Goal: Task Accomplishment & Management: Manage account settings

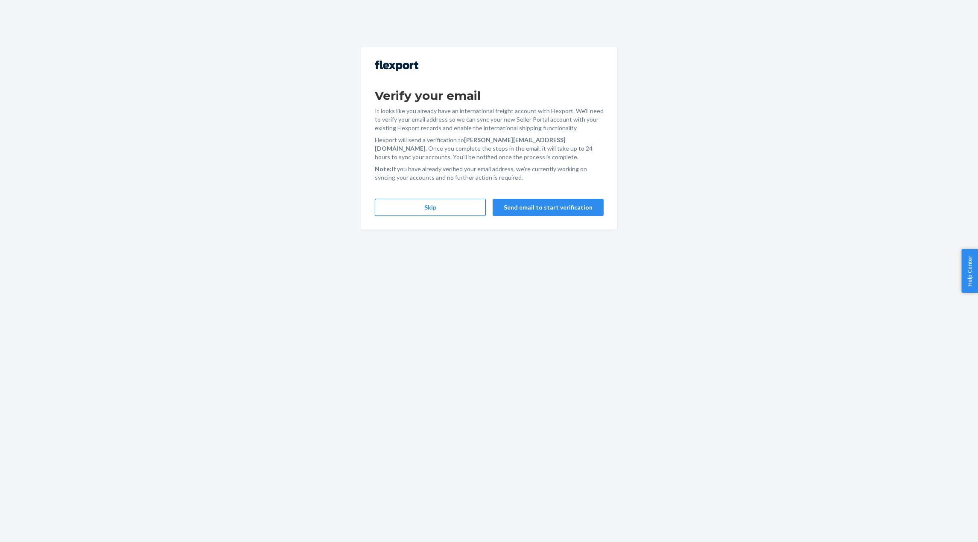
click at [421, 207] on button "Skip" at bounding box center [430, 207] width 111 height 17
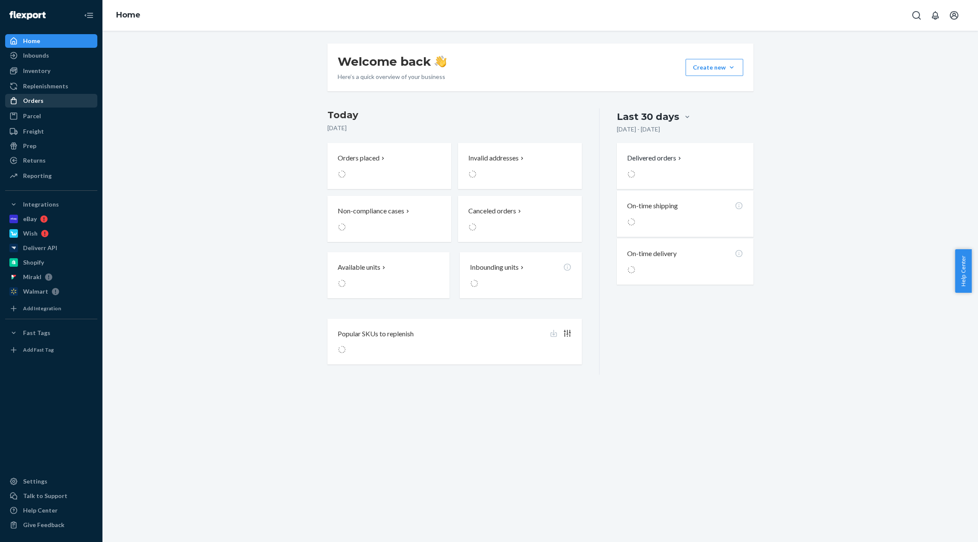
click at [61, 96] on div "Orders" at bounding box center [51, 101] width 91 height 12
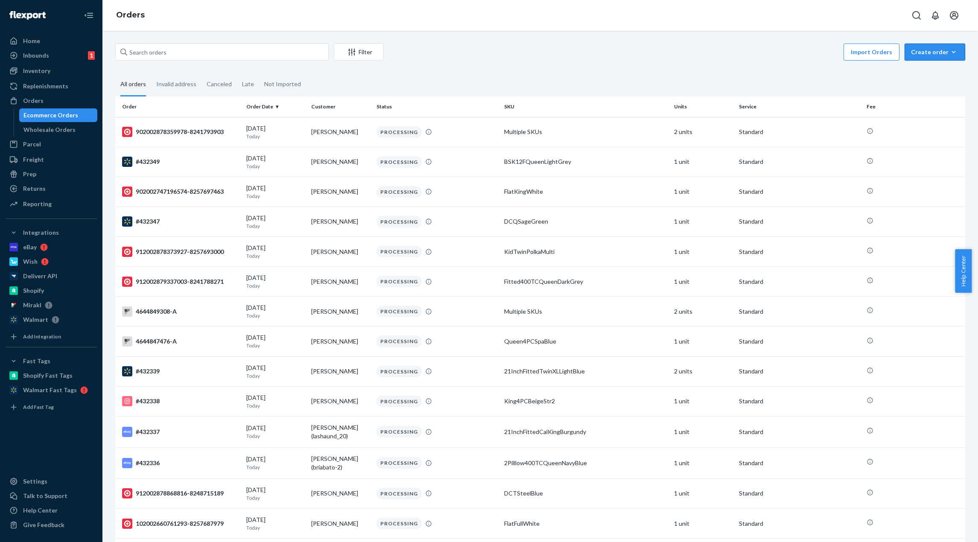
click at [926, 56] on div "Create order" at bounding box center [935, 52] width 48 height 9
click at [926, 71] on span "Ecommerce order" at bounding box center [940, 73] width 53 height 6
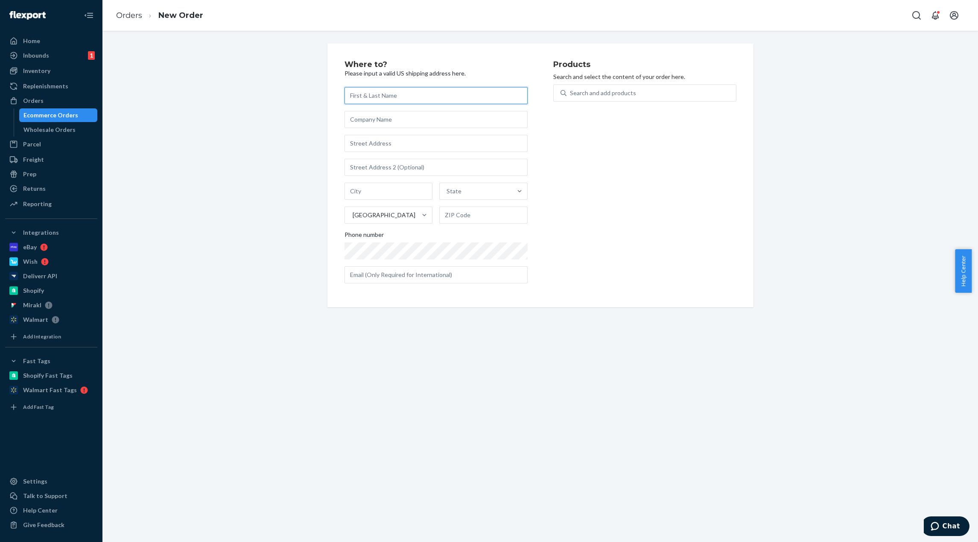
click at [437, 93] on input "text" at bounding box center [436, 95] width 183 height 17
click at [389, 98] on input "text" at bounding box center [436, 95] width 183 height 17
paste input "[PERSON_NAME]"
type input "[PERSON_NAME]"
click at [423, 148] on input "text" at bounding box center [436, 143] width 183 height 17
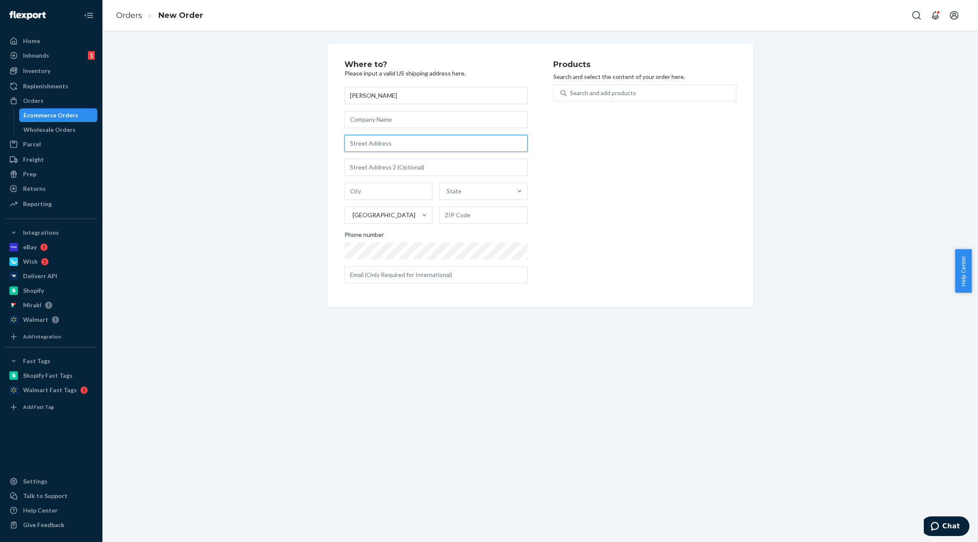
click at [379, 139] on input "text" at bounding box center [436, 143] width 183 height 17
paste input "[STREET_ADDRESS]"
type input "[STREET_ADDRESS]"
type input "[GEOGRAPHIC_DATA]"
type input "91360"
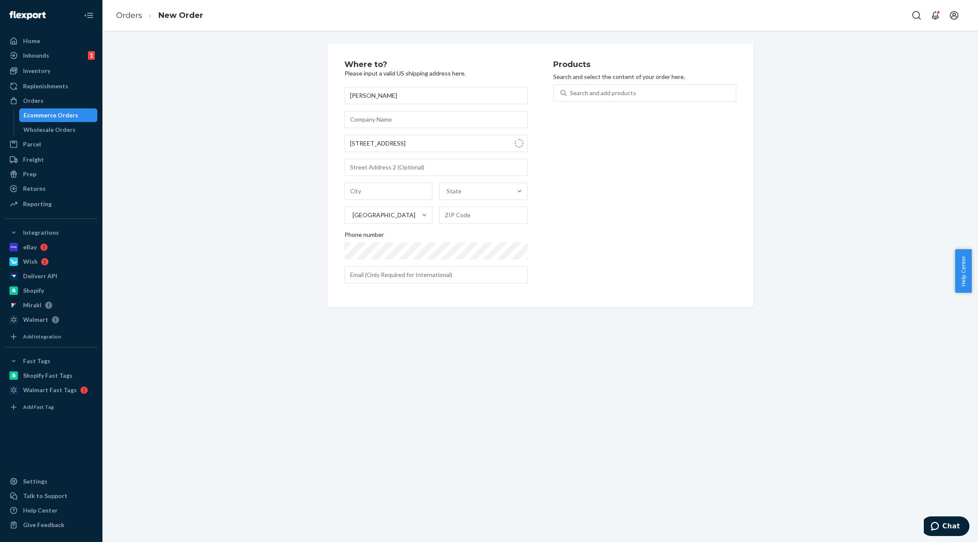
type input "[STREET_ADDRESS]"
drag, startPoint x: 646, startPoint y: 212, endPoint x: 605, endPoint y: 234, distance: 46.4
click at [644, 213] on div "Products Search and select the content of your order here. Search and add produ…" at bounding box center [644, 176] width 183 height 230
click at [619, 90] on div "Search and add products" at bounding box center [603, 93] width 66 height 9
click at [571, 90] on input "0 results available. Use Up and Down to choose options, press Enter to select t…" at bounding box center [570, 93] width 1 height 9
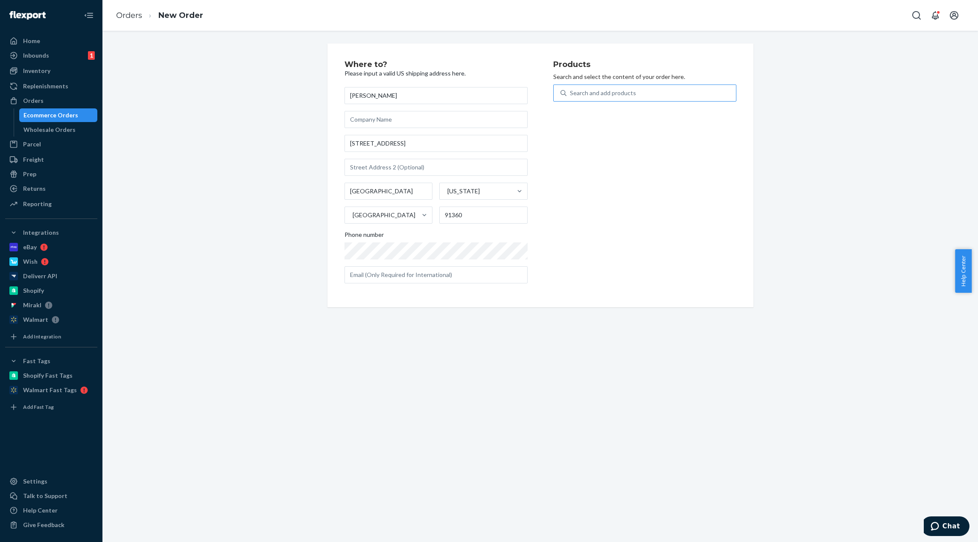
click at [599, 98] on div "Search and add products" at bounding box center [652, 92] width 170 height 15
click at [571, 97] on input "Search and add products" at bounding box center [570, 93] width 1 height 9
paste input "XmasMFTwinTrees4"
type input "XmasMFTwinTrees4"
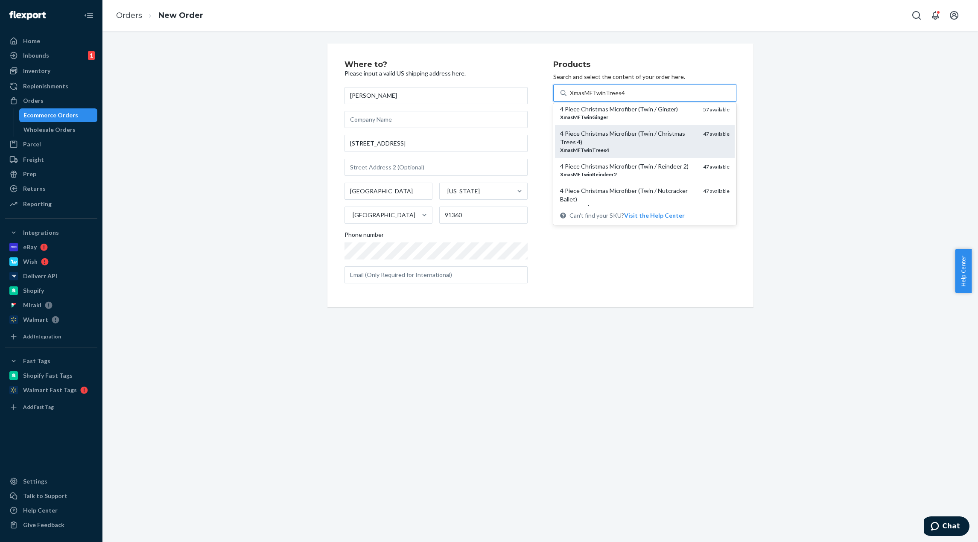
scroll to position [142, 0]
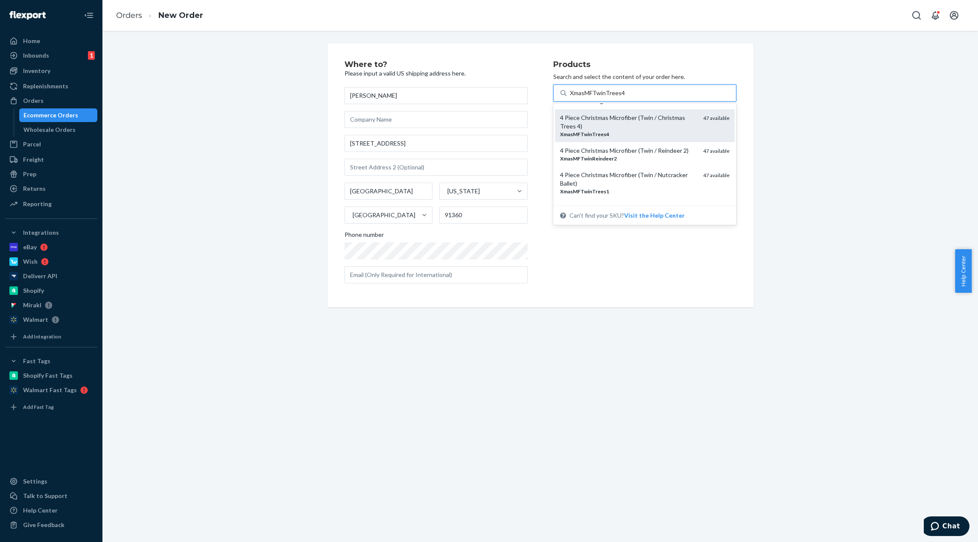
click at [639, 132] on div "XmasMFTwinTrees4" at bounding box center [628, 134] width 136 height 7
click at [625, 97] on input "XmasMFTwinTrees4" at bounding box center [597, 93] width 55 height 9
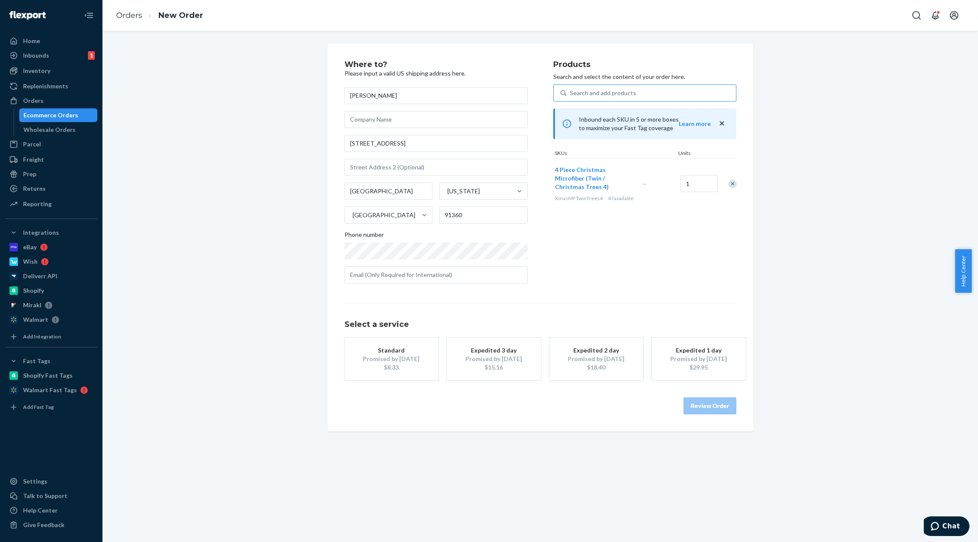
click at [648, 91] on div "Search and add products" at bounding box center [652, 92] width 170 height 15
click at [571, 91] on input "Search and add products" at bounding box center [570, 93] width 1 height 9
paste input "XmasPFBThTrees4"
type input "XmasPFBThTrees4"
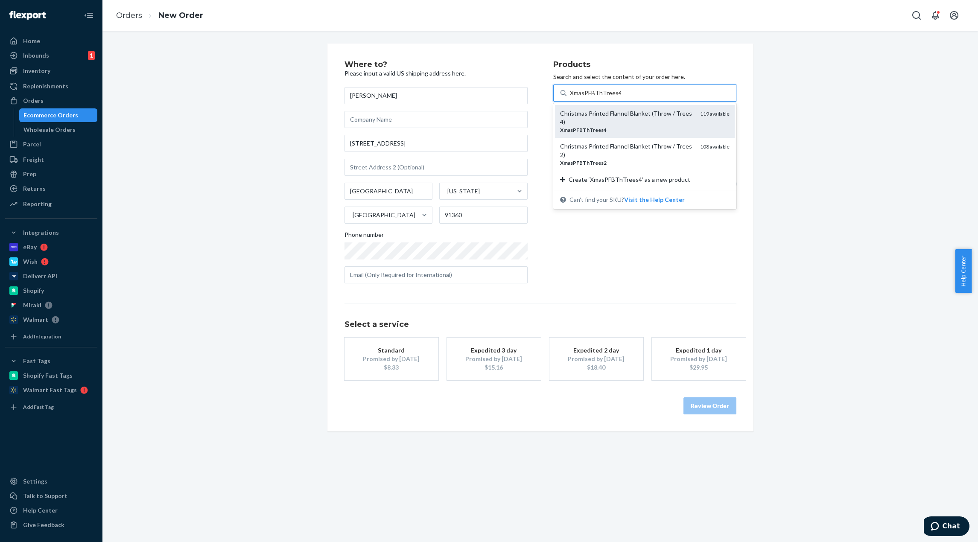
click at [637, 124] on div "Christmas Printed Flannel Blanket (Throw / Trees 4)" at bounding box center [626, 117] width 133 height 17
click at [621, 97] on input "XmasPFBThTrees4" at bounding box center [595, 93] width 51 height 9
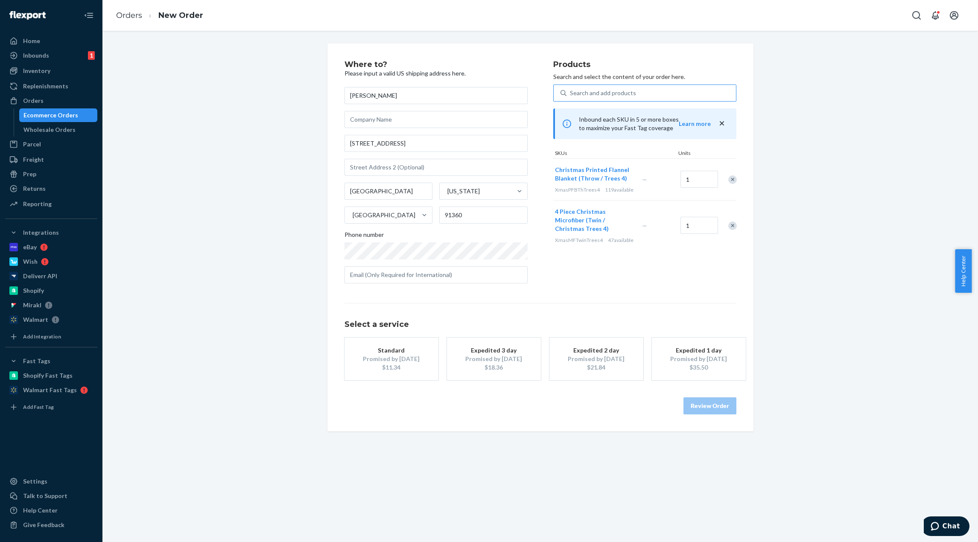
click at [631, 92] on div "Search and add products" at bounding box center [652, 92] width 170 height 15
click at [571, 92] on input "Search and add products" at bounding box center [570, 93] width 1 height 9
paste input "XmasMFFullCandyCane"
type input "XmasMFFullCandyCane"
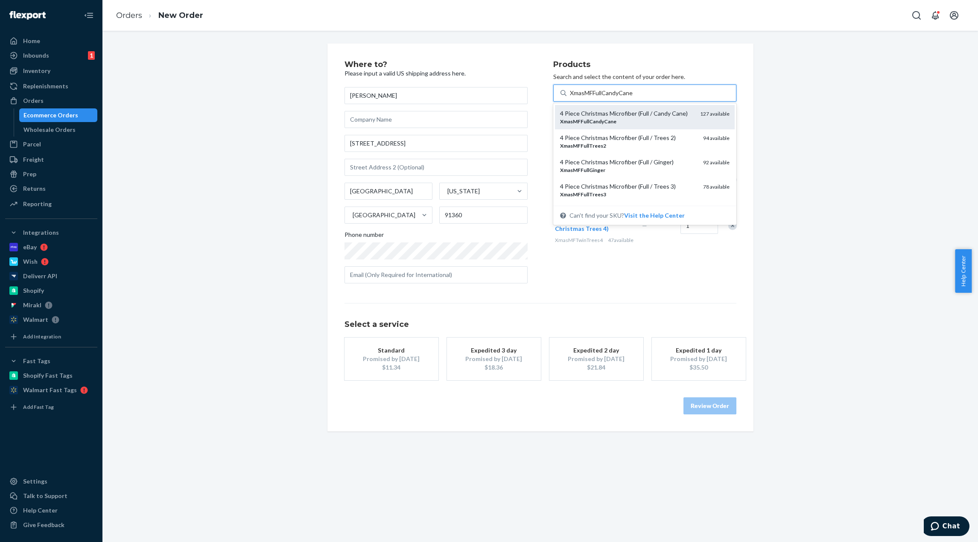
click at [635, 119] on div "XmasMFFullCandyCane" at bounding box center [626, 121] width 133 height 7
click at [634, 97] on input "XmasMFFullCandyCane" at bounding box center [602, 93] width 64 height 9
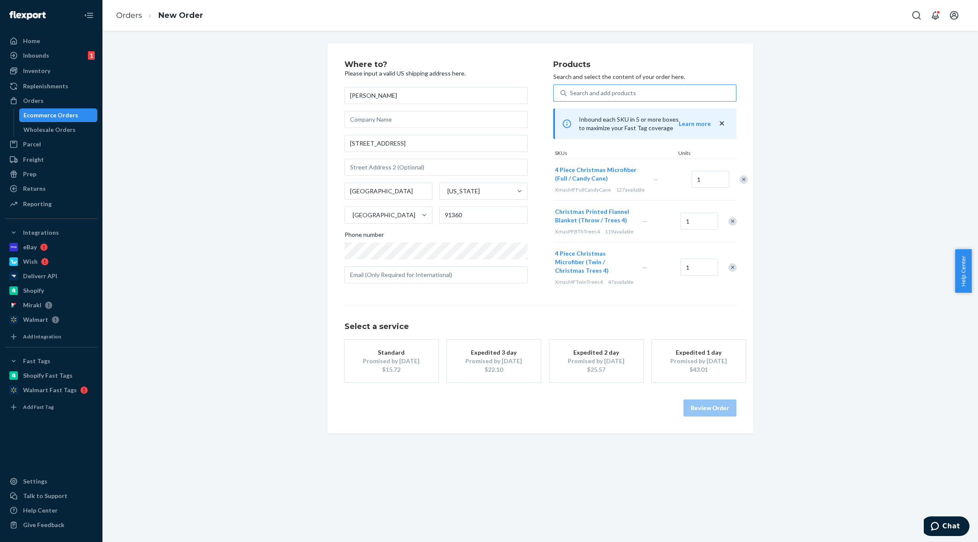
click at [616, 96] on div "Search and add products" at bounding box center [603, 93] width 66 height 9
click at [571, 96] on input "Search and add products" at bounding box center [570, 93] width 1 height 9
paste input "XmasPFBThCandyCane"
type input "XmasPFBThCandyCane"
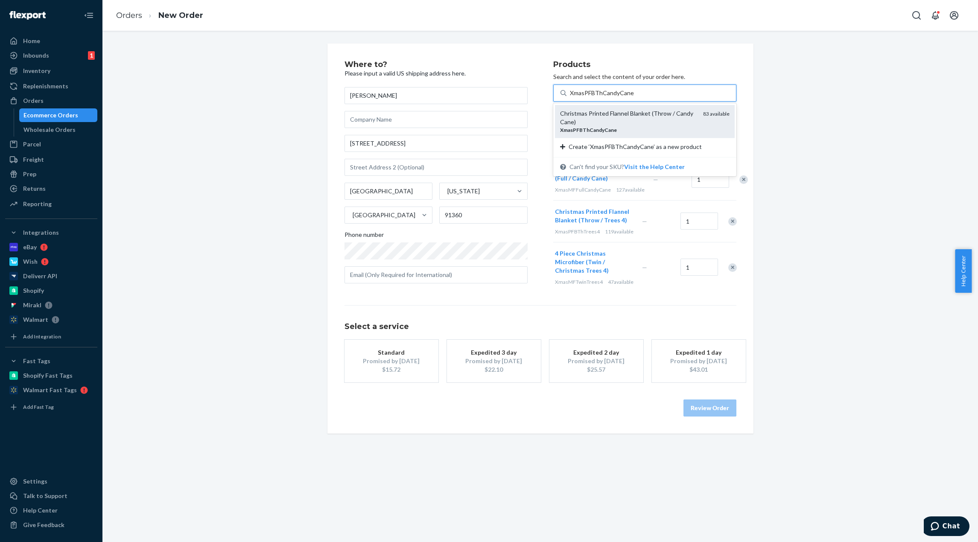
click at [657, 122] on div "Christmas Printed Flannel Blanket (Throw / Candy Cane)" at bounding box center [628, 117] width 136 height 17
click at [634, 97] on input "XmasPFBThCandyCane" at bounding box center [602, 93] width 64 height 9
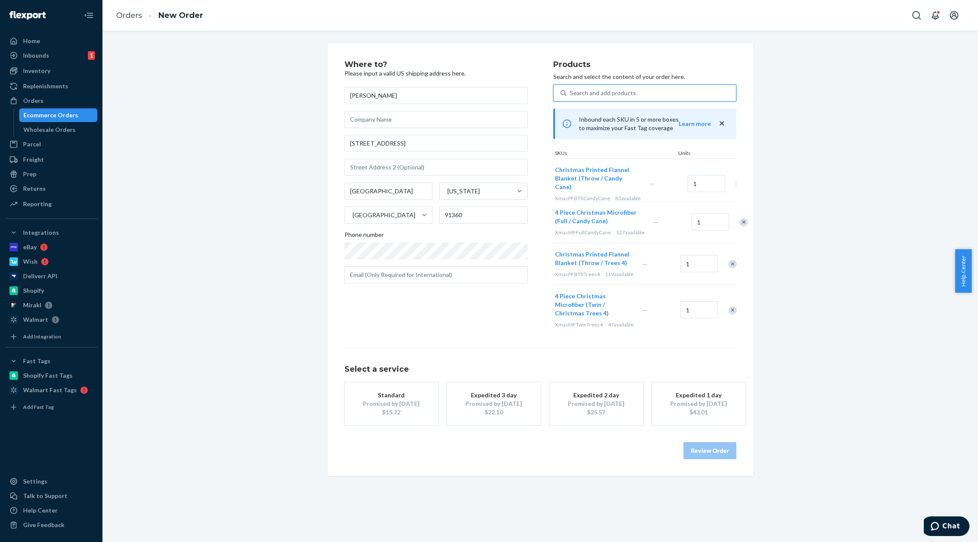
click at [857, 257] on div "Where to? Please input a valid US shipping address here. [PERSON_NAME] [STREET_…" at bounding box center [540, 260] width 863 height 433
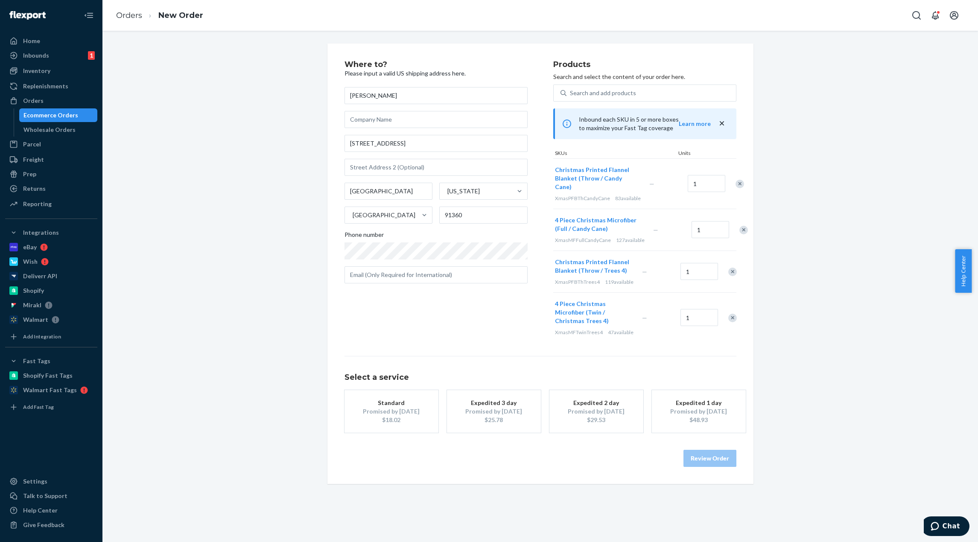
click at [837, 429] on div "Where to? Please input a valid US shipping address here. [PERSON_NAME] [STREET_…" at bounding box center [540, 264] width 863 height 441
drag, startPoint x: 840, startPoint y: 355, endPoint x: 819, endPoint y: 389, distance: 39.9
click at [839, 358] on div "Where to? Please input a valid US shipping address here. [PERSON_NAME] [STREET_…" at bounding box center [540, 264] width 863 height 441
click at [380, 416] on div "Promised by [DATE]" at bounding box center [391, 411] width 68 height 9
click at [710, 467] on button "Review Order" at bounding box center [710, 458] width 53 height 17
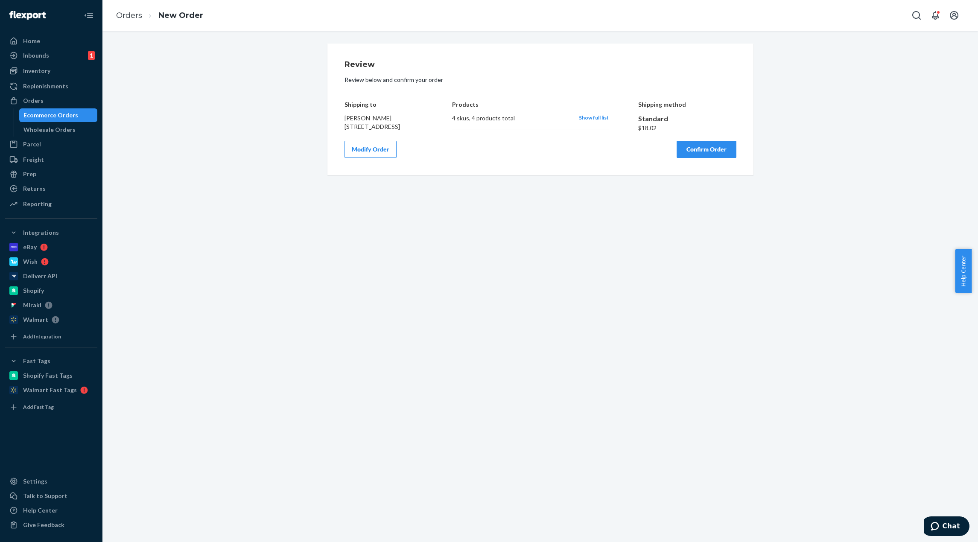
click at [804, 410] on div "Review Review below and confirm your order Shipping to [PERSON_NAME] [STREET_AD…" at bounding box center [540, 287] width 876 height 512
click at [715, 156] on button "Confirm Order" at bounding box center [707, 149] width 60 height 17
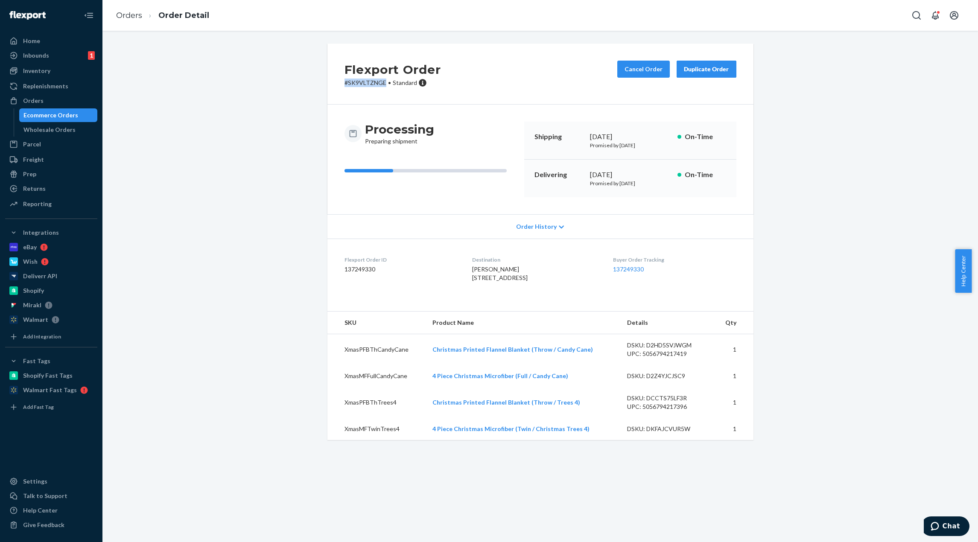
drag, startPoint x: 342, startPoint y: 82, endPoint x: 382, endPoint y: 86, distance: 39.9
click at [382, 86] on p "# SK9VLTZNGE • Standard" at bounding box center [393, 83] width 96 height 9
copy p "# SK9VLTZNGE"
click at [819, 294] on div "Flexport Order # SK9VLTZNGE • Standard Cancel Order Duplicate Order Processing …" at bounding box center [540, 247] width 863 height 407
drag, startPoint x: 267, startPoint y: 115, endPoint x: 331, endPoint y: 44, distance: 95.6
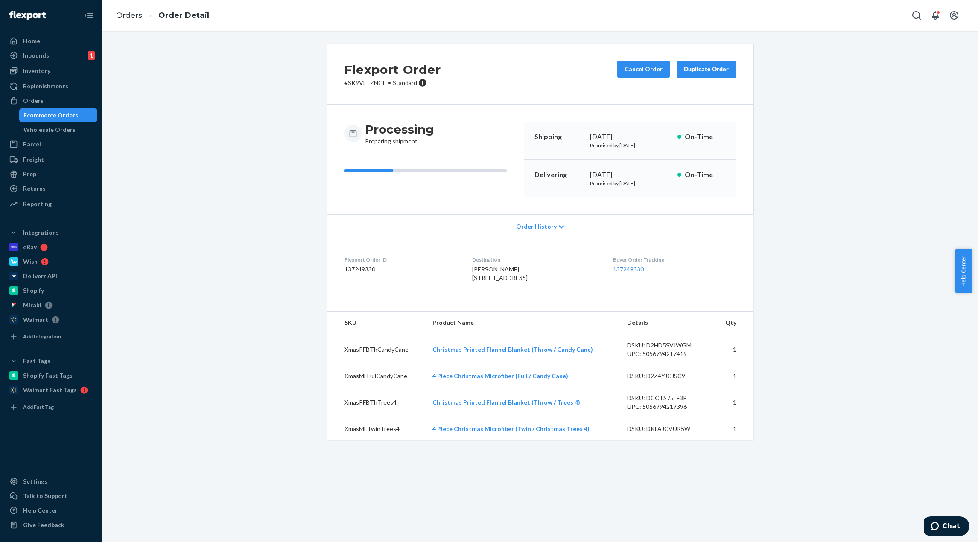
click at [267, 115] on div "Flexport Order # SK9VLTZNGE • Standard Cancel Order Duplicate Order Processing …" at bounding box center [540, 247] width 863 height 407
drag, startPoint x: 890, startPoint y: 195, endPoint x: 480, endPoint y: 32, distance: 440.6
click at [887, 195] on div "Flexport Order # SK9VLTZNGE • Standard Cancel Order Duplicate Order Processing …" at bounding box center [540, 247] width 863 height 407
click at [39, 39] on div "Home" at bounding box center [51, 41] width 91 height 12
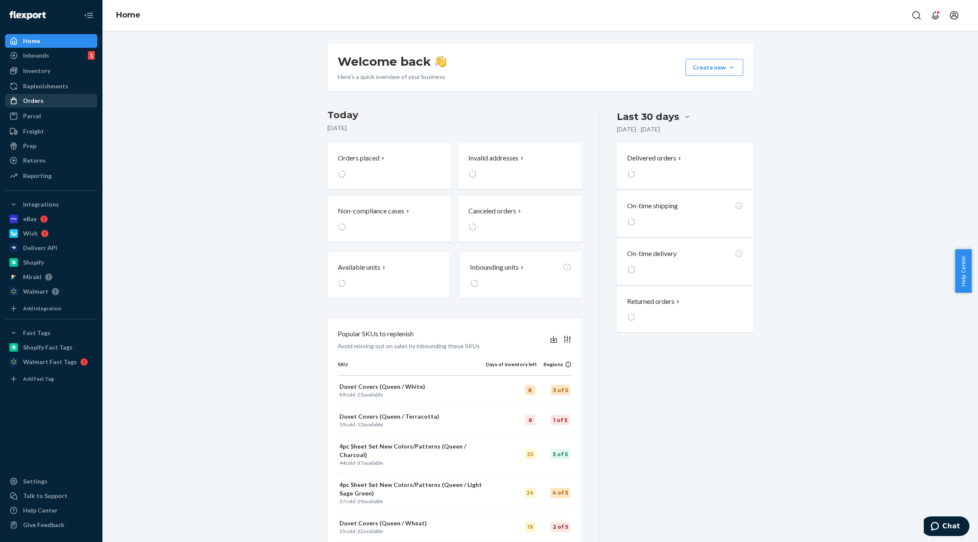
click at [62, 99] on div "Orders" at bounding box center [51, 101] width 91 height 12
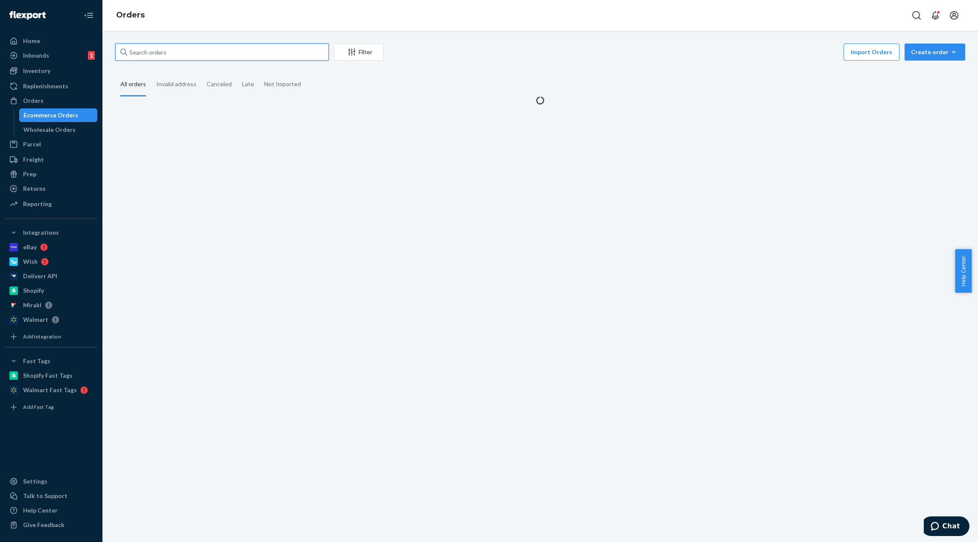
click at [205, 50] on input "text" at bounding box center [221, 52] width 213 height 17
paste input "#430605"
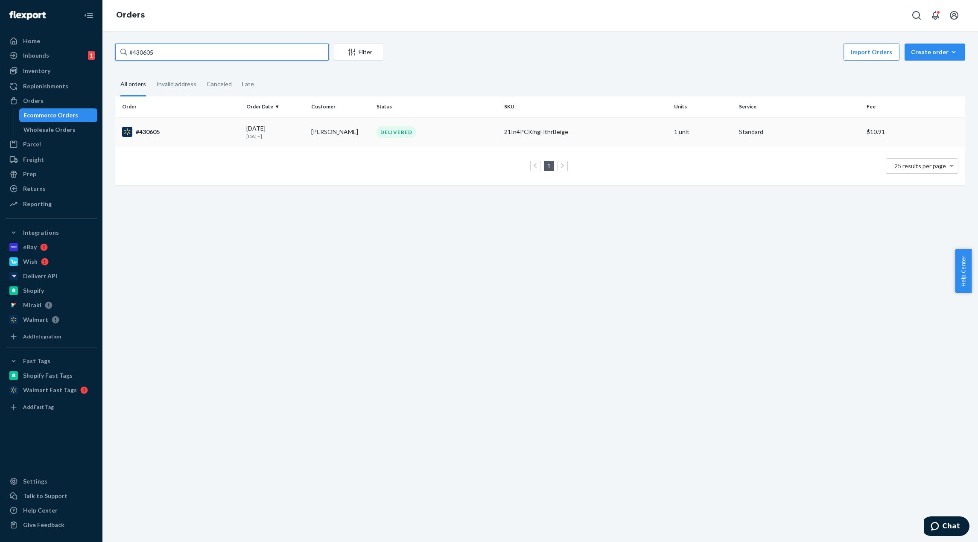
type input "#430605"
click at [379, 133] on div "DELIVERED" at bounding box center [397, 132] width 40 height 12
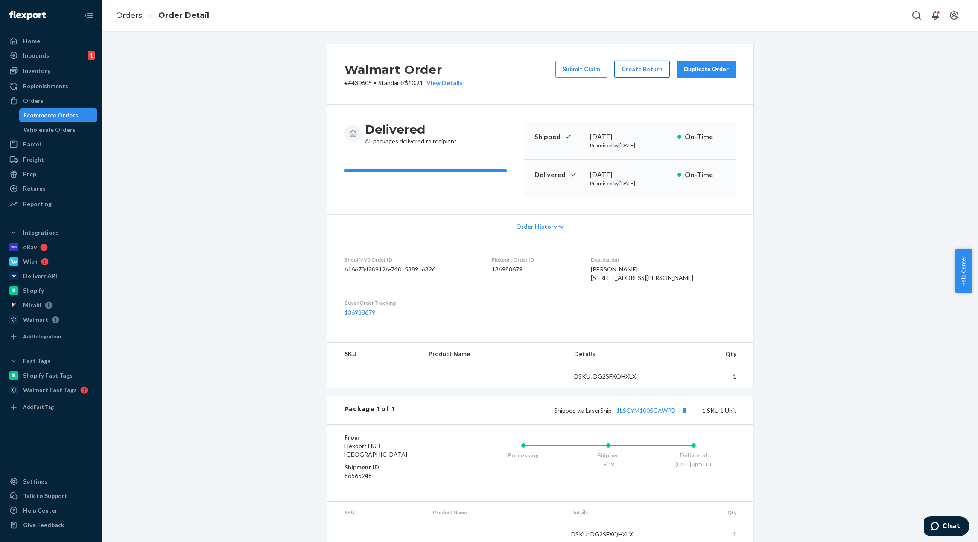
click at [636, 70] on button "Create Return" at bounding box center [642, 69] width 56 height 17
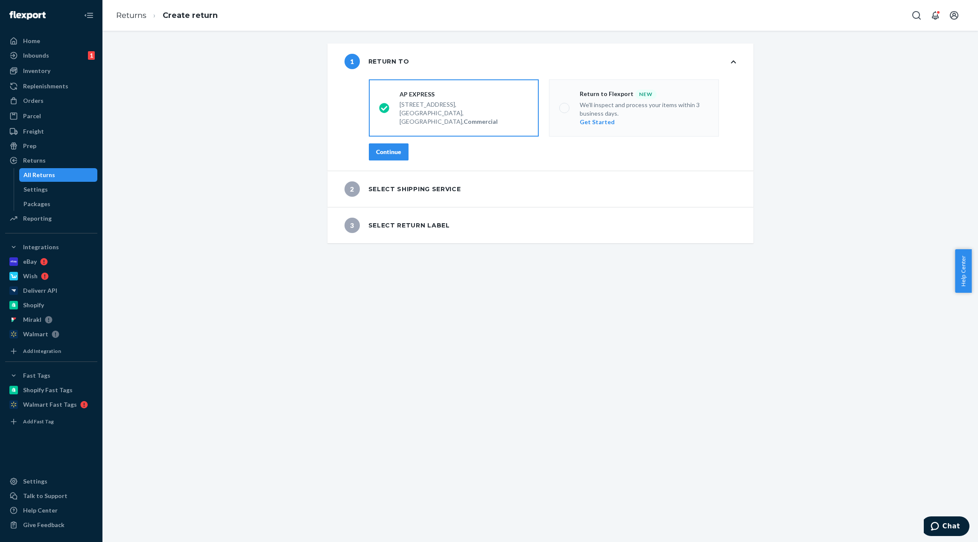
click at [382, 155] on div "Continue" at bounding box center [388, 152] width 25 height 9
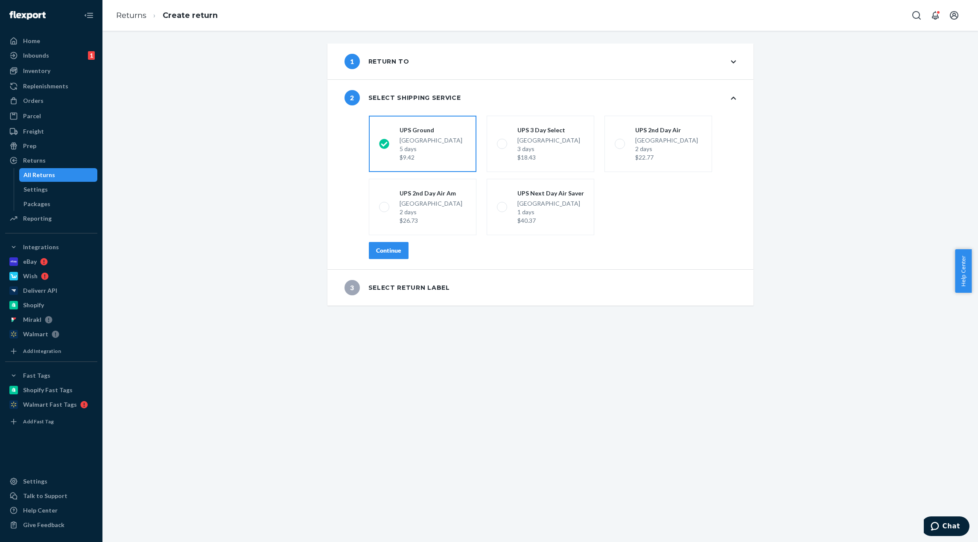
click at [384, 246] on button "Continue" at bounding box center [389, 250] width 40 height 17
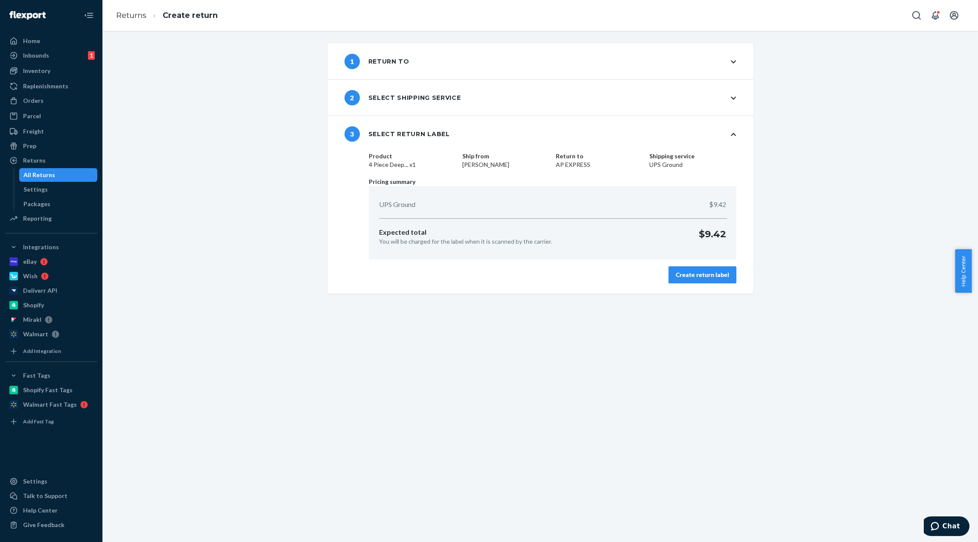
click at [713, 271] on div "Create return label" at bounding box center [702, 275] width 53 height 9
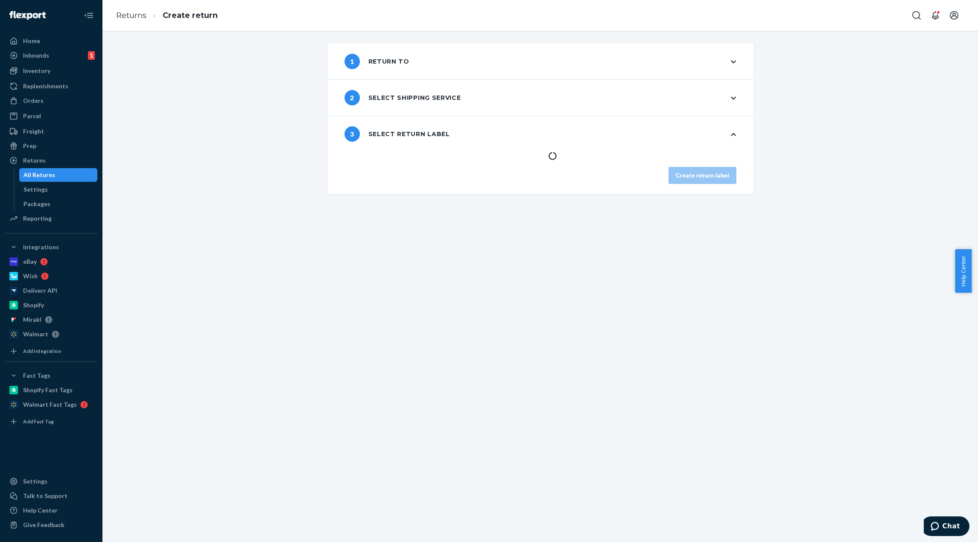
click at [238, 157] on div "1 Return to 2 Select shipping service 3 Select return label Create return label" at bounding box center [540, 119] width 863 height 151
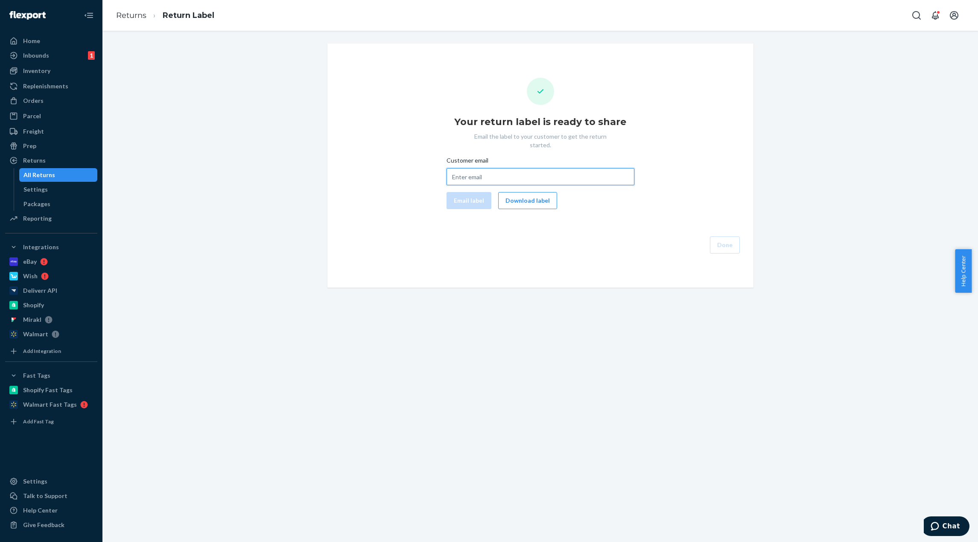
click at [507, 170] on input "Customer email" at bounding box center [541, 176] width 188 height 17
click at [501, 181] on div "Customer email Email label Download label" at bounding box center [541, 182] width 188 height 53
drag, startPoint x: 531, startPoint y: 196, endPoint x: 495, endPoint y: 190, distance: 35.9
click at [530, 196] on button "Download label" at bounding box center [527, 200] width 59 height 17
